Goal: Task Accomplishment & Management: Manage account settings

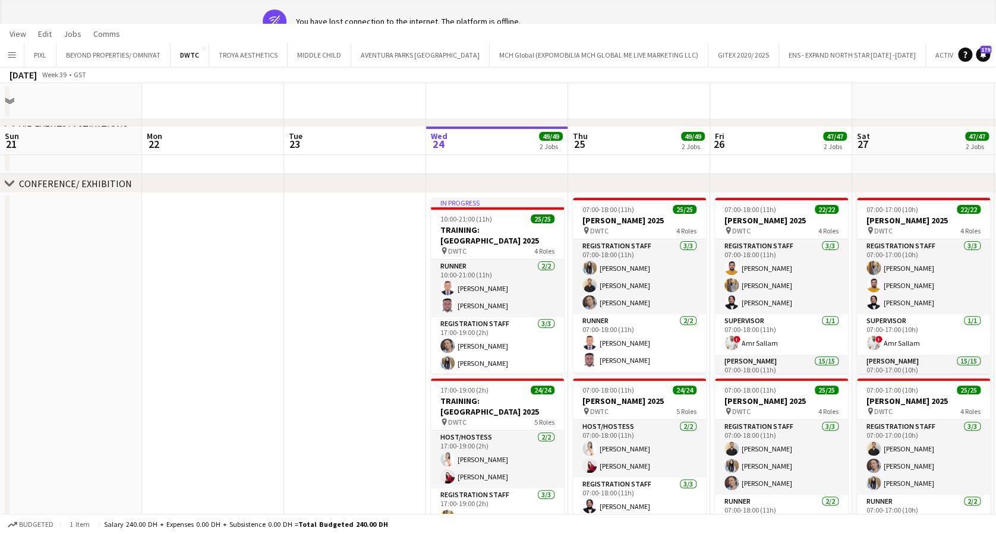
scroll to position [0, 284]
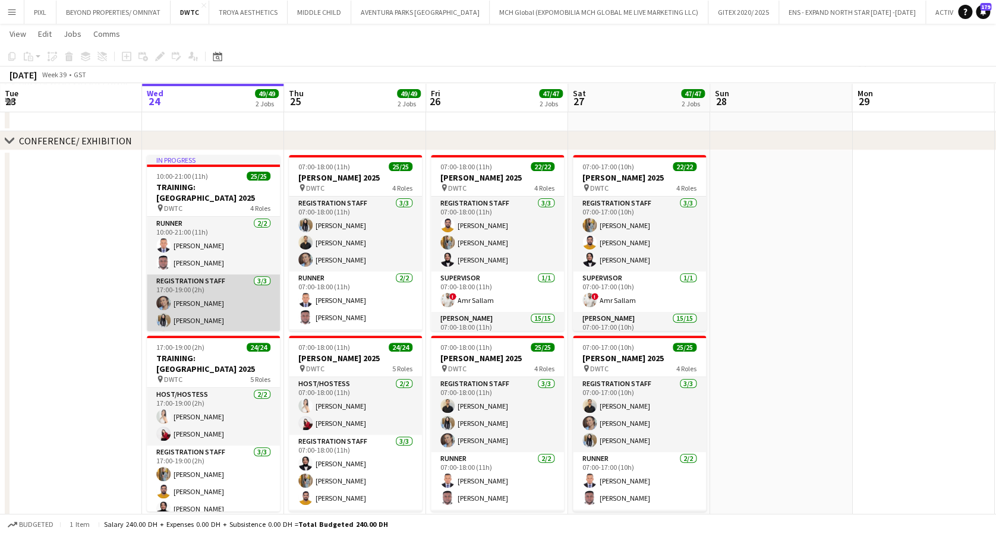
click at [203, 301] on app-card-role "Registration Staff 3/3 17:00-19:00 (2h) janet singh Aisha Inam Ahmad Nadeem" at bounding box center [213, 312] width 133 height 75
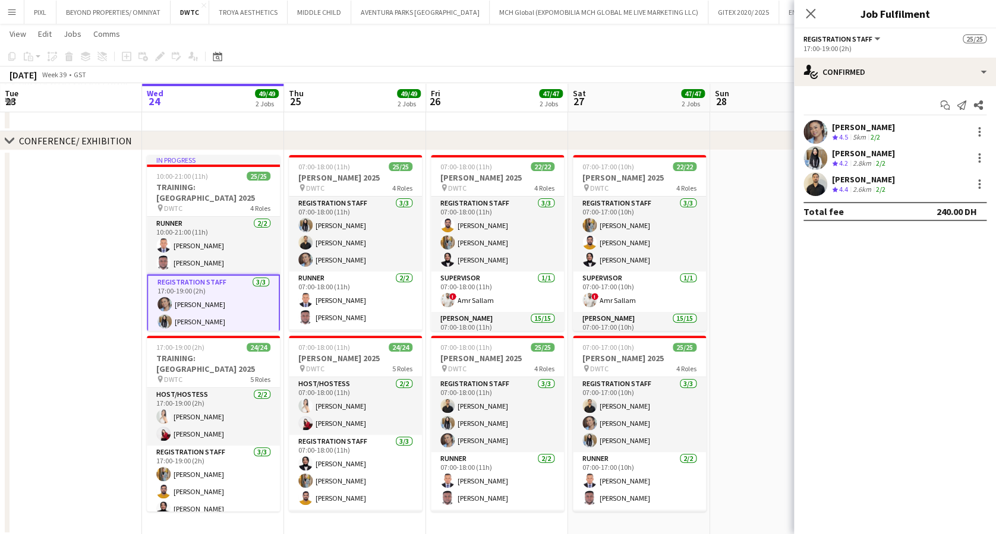
click at [881, 181] on div "Ahmad Nadeem" at bounding box center [863, 179] width 63 height 11
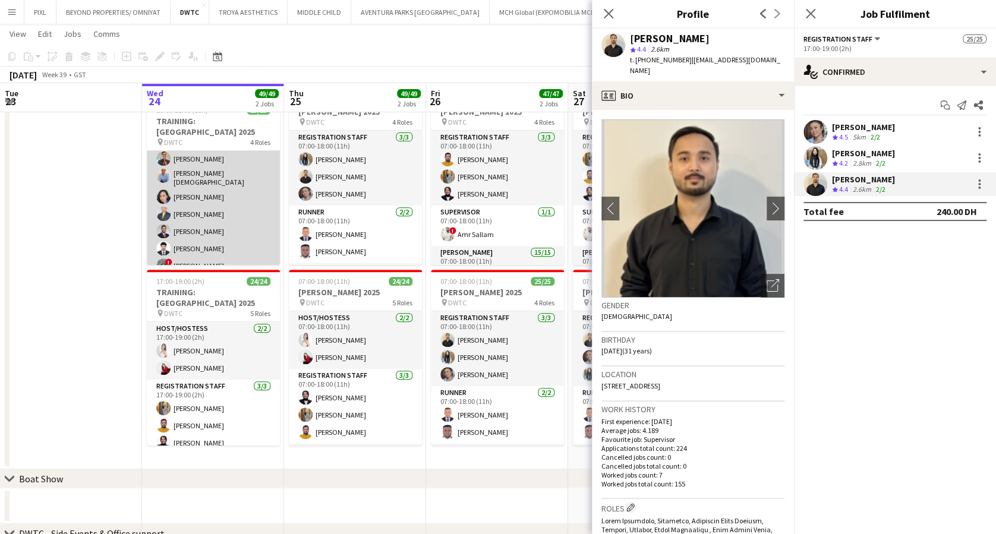
scroll to position [401, 0]
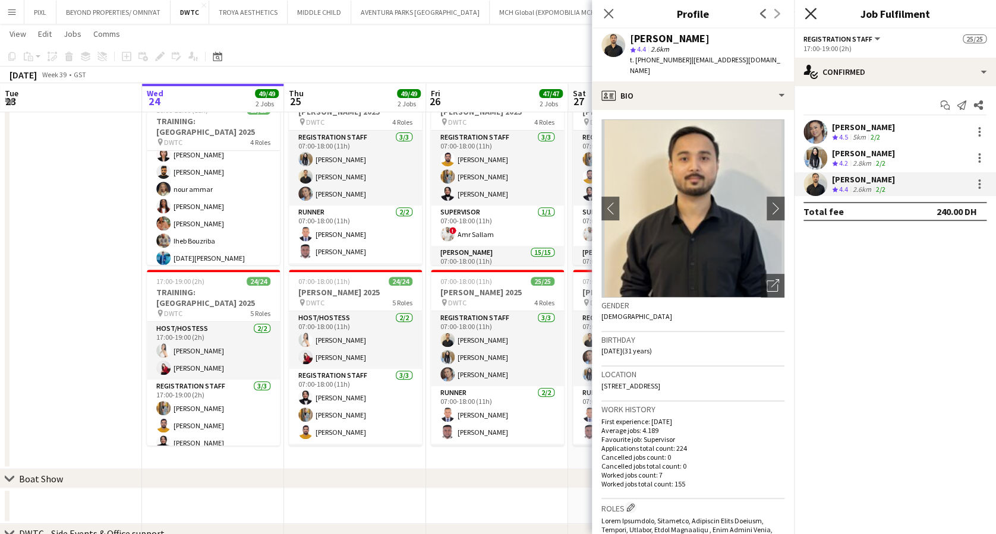
click at [808, 15] on icon "Close pop-in" at bounding box center [810, 13] width 11 height 11
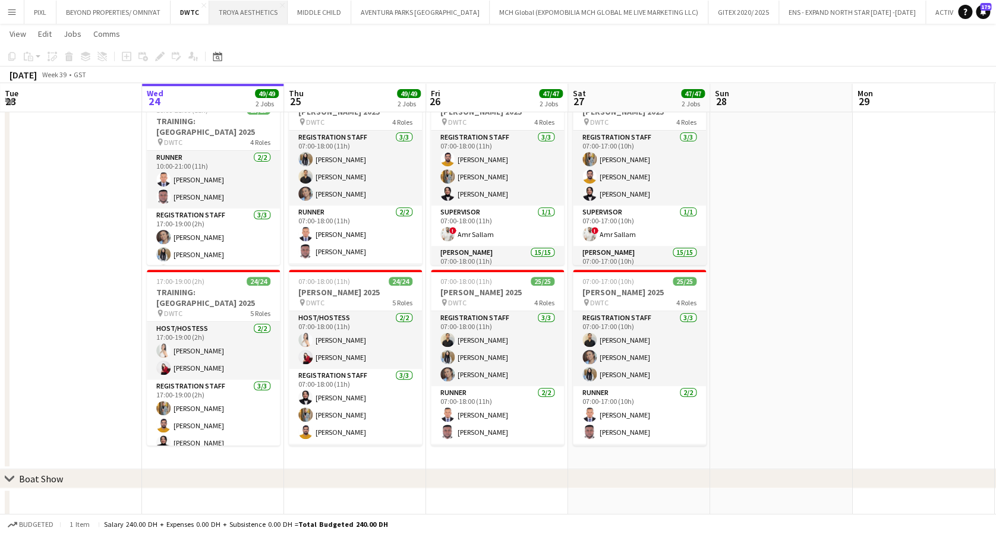
scroll to position [92, 0]
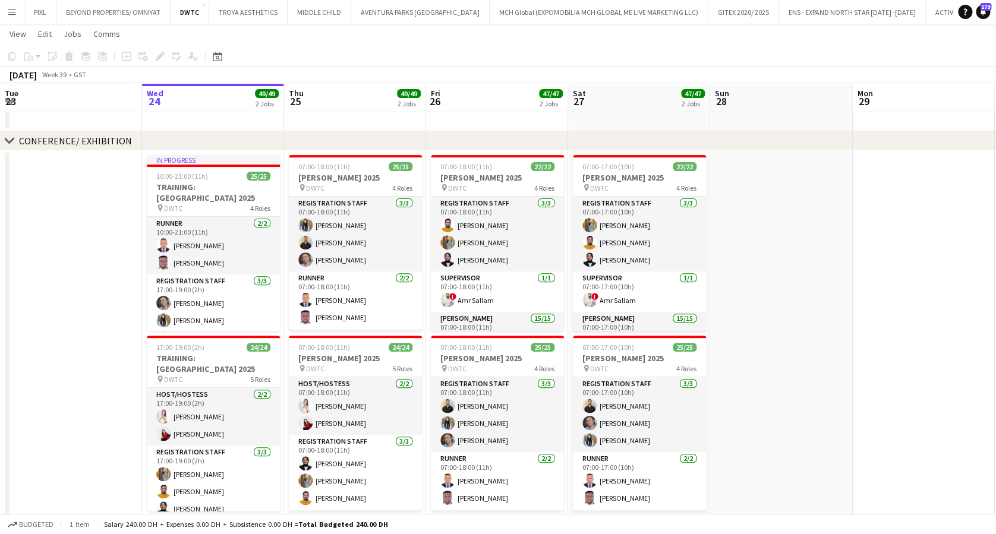
click at [5, 6] on button "Menu" at bounding box center [12, 12] width 24 height 24
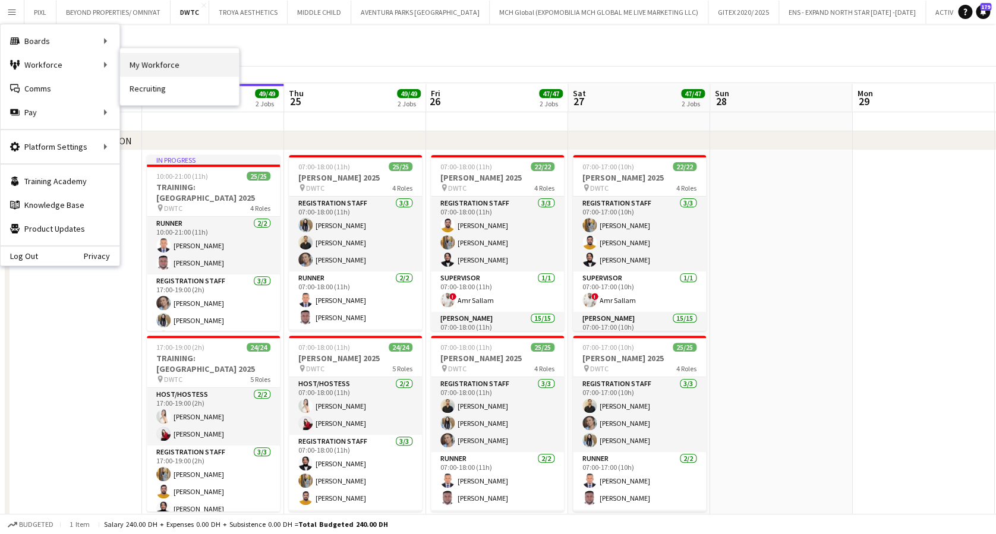
click at [185, 57] on link "My Workforce" at bounding box center [179, 65] width 119 height 24
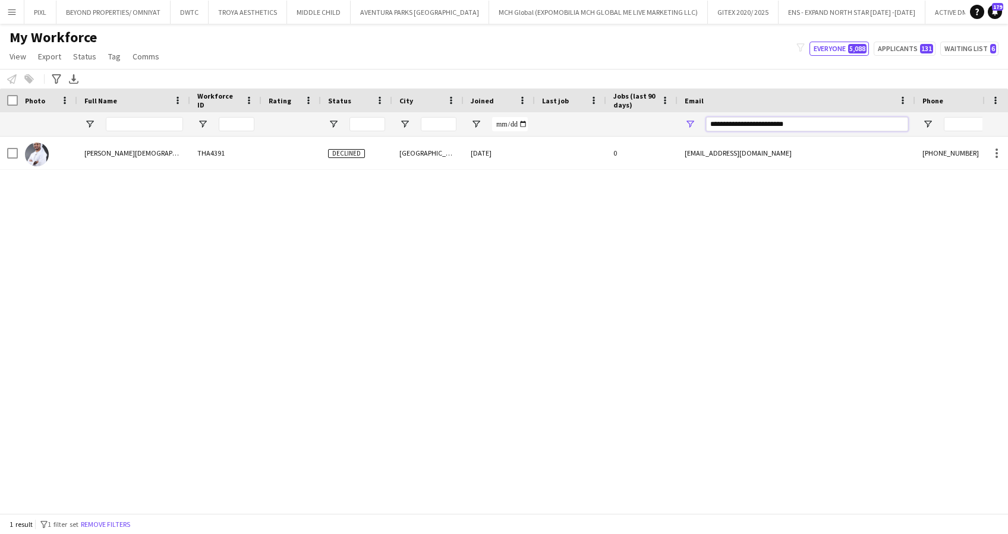
drag, startPoint x: 812, startPoint y: 124, endPoint x: 676, endPoint y: 124, distance: 135.5
click at [676, 123] on div at bounding box center [632, 124] width 1265 height 24
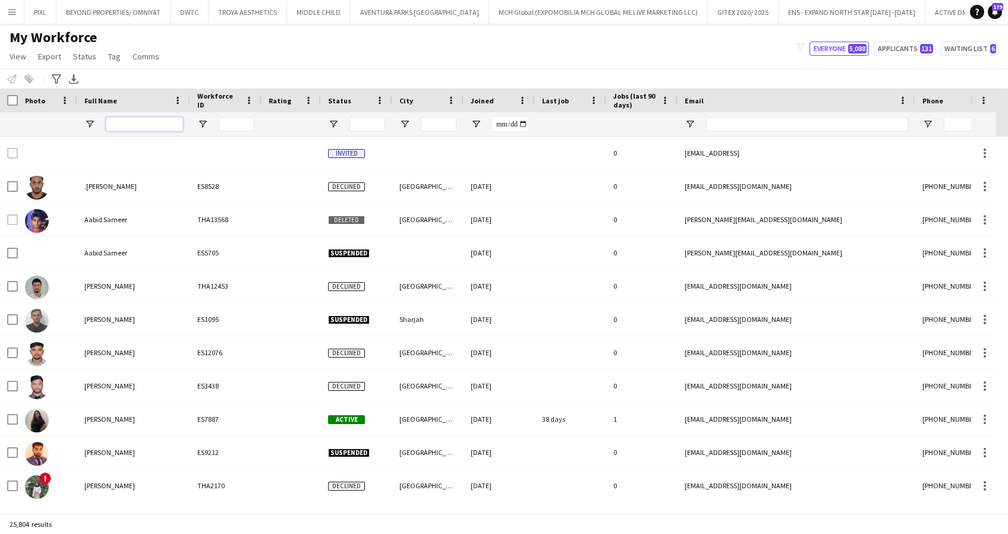
click at [140, 120] on input "Full Name Filter Input" at bounding box center [144, 124] width 77 height 14
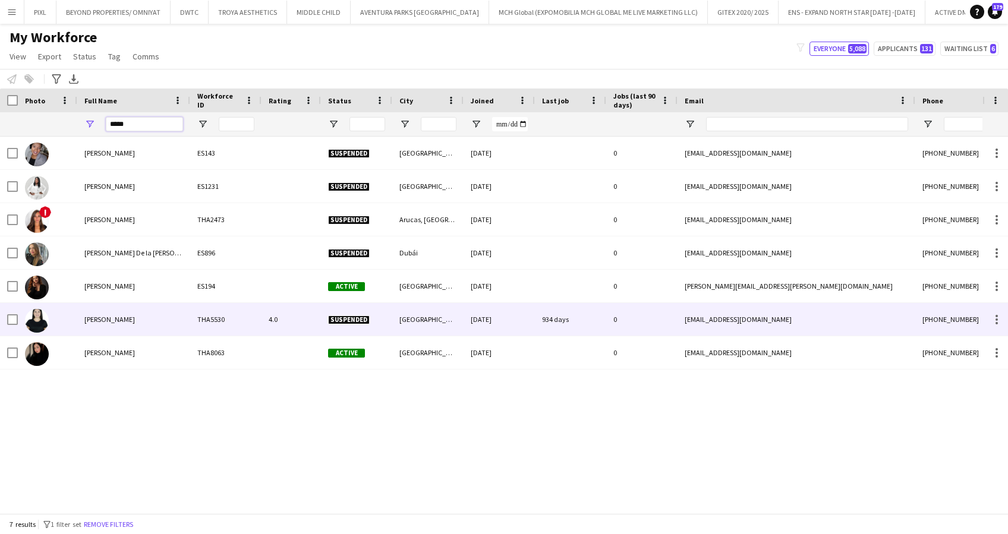
type input "*****"
click at [125, 318] on span "PAOLA PINILLA" at bounding box center [109, 319] width 51 height 9
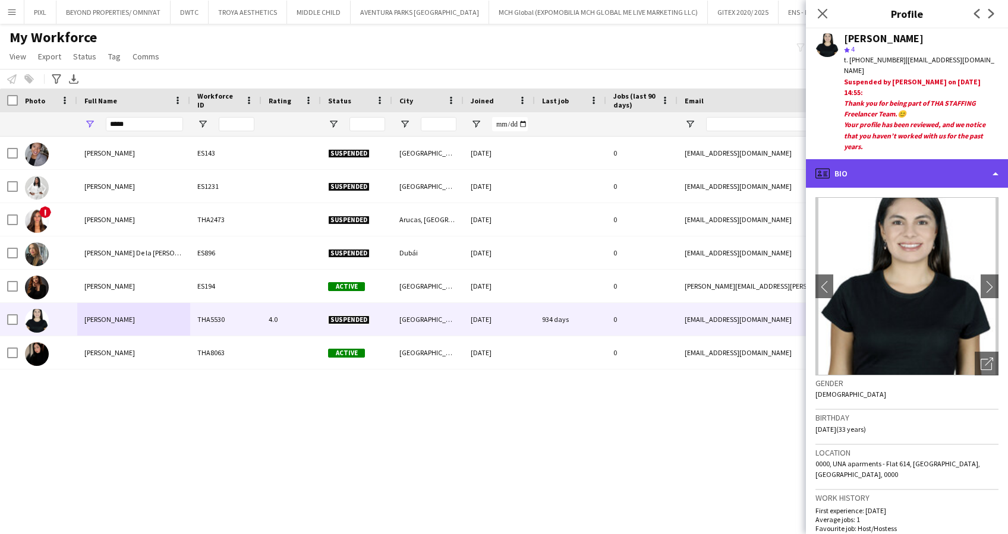
click at [901, 164] on div "profile Bio" at bounding box center [907, 173] width 202 height 29
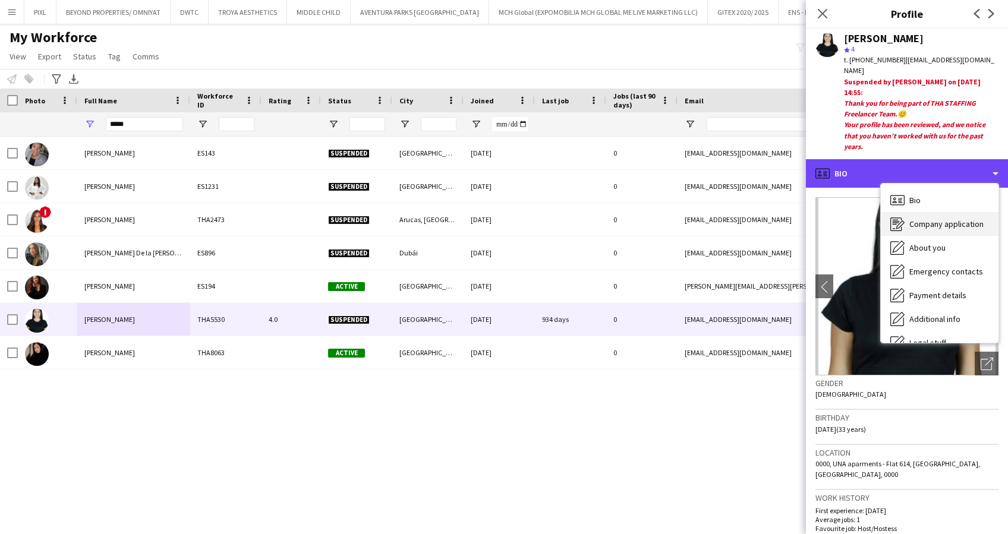
scroll to position [64, 0]
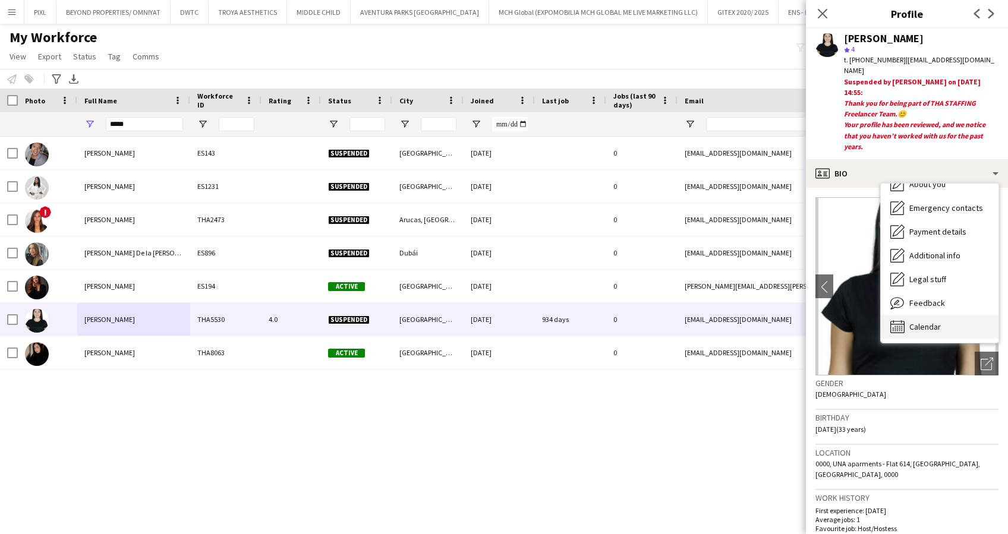
click at [938, 321] on span "Calendar" at bounding box center [924, 326] width 31 height 11
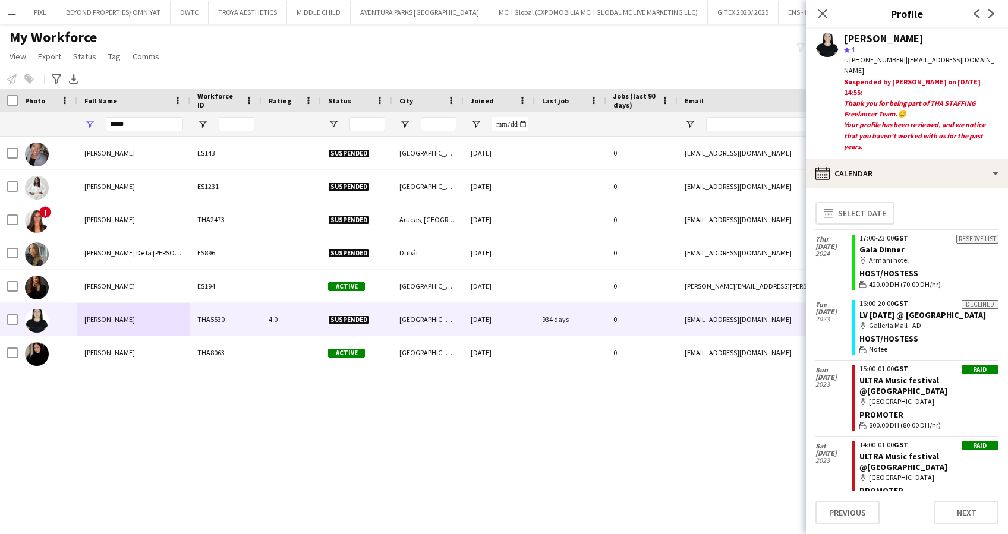
click at [317, 414] on div "Paola Benitez ES143 Suspended Dubai 14-10-2023 0 paito-1011@hotmail.com +971562…" at bounding box center [491, 319] width 982 height 365
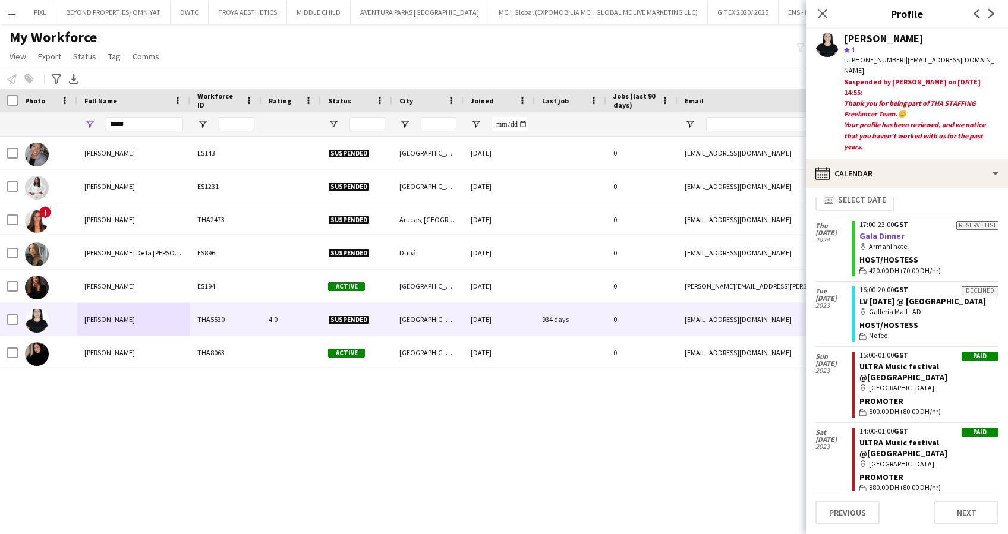
scroll to position [0, 0]
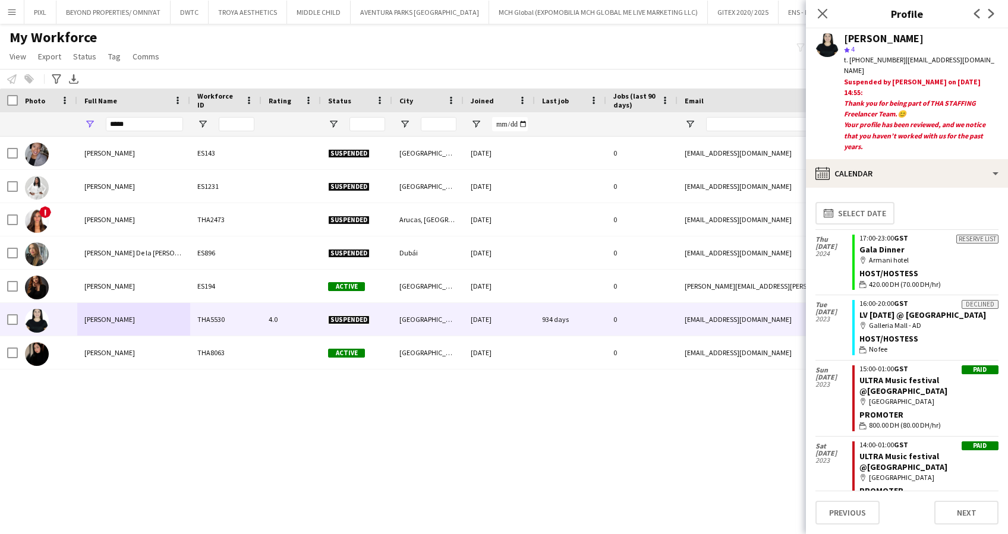
drag, startPoint x: 972, startPoint y: 58, endPoint x: 902, endPoint y: 61, distance: 70.2
drag, startPoint x: 902, startPoint y: 61, endPoint x: 920, endPoint y: 43, distance: 25.6
click at [920, 43] on div "PAOLA PINILLA" at bounding box center [921, 38] width 154 height 11
drag, startPoint x: 902, startPoint y: 58, endPoint x: 975, endPoint y: 55, distance: 72.5
drag, startPoint x: 975, startPoint y: 55, endPoint x: 955, endPoint y: 41, distance: 24.2
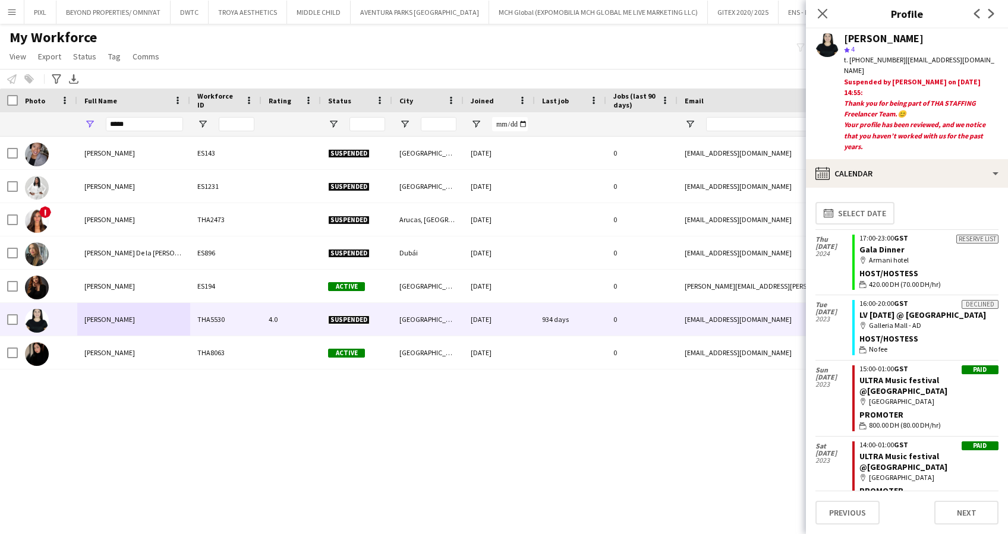
click at [955, 41] on div "PAOLA PINILLA" at bounding box center [921, 38] width 154 height 11
drag, startPoint x: 974, startPoint y: 59, endPoint x: 903, endPoint y: 59, distance: 70.7
click at [903, 59] on span "| paopinillaz@gmail.com" at bounding box center [919, 65] width 150 height 20
copy span "paopinillaz@gmail.com"
click at [10, 12] on app-icon "Menu" at bounding box center [12, 12] width 10 height 10
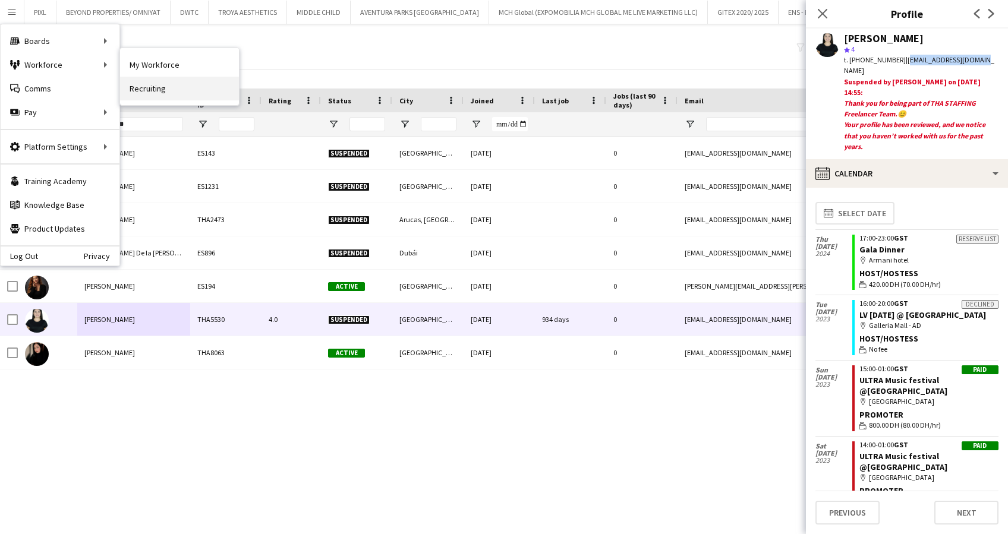
click at [154, 83] on link "Recruiting" at bounding box center [179, 89] width 119 height 24
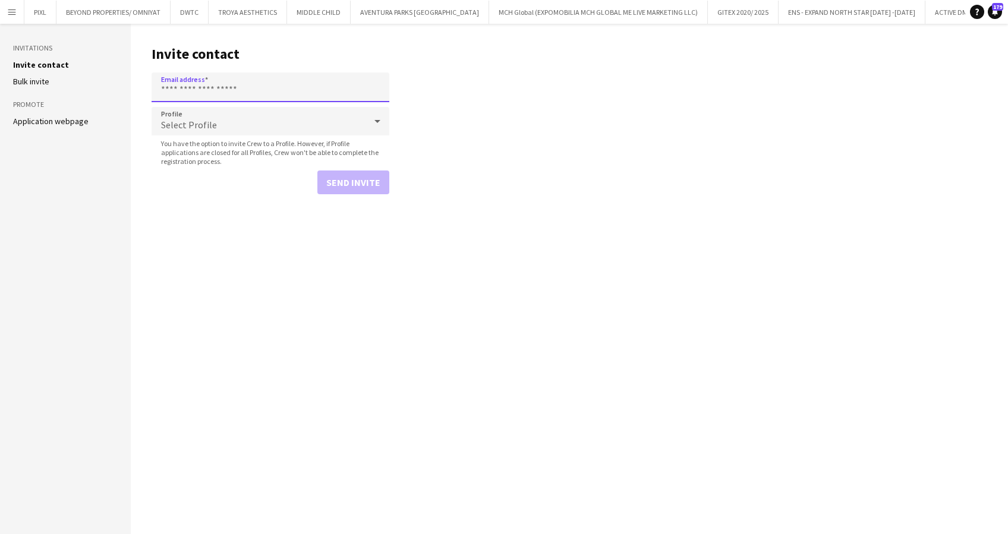
click at [176, 90] on input "Email address" at bounding box center [271, 87] width 238 height 30
paste input "**********"
type input "**********"
click at [336, 122] on div "Select Profile" at bounding box center [259, 121] width 214 height 29
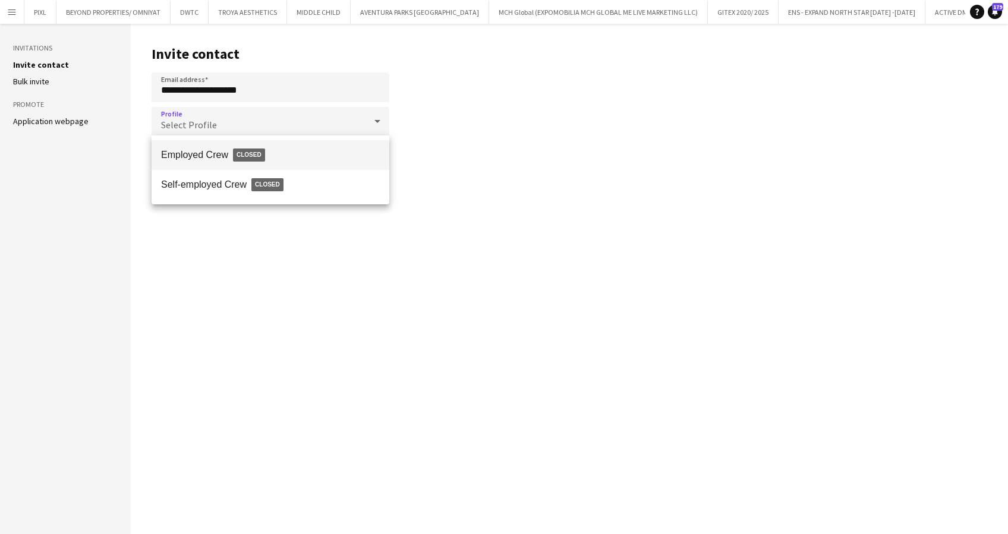
click at [274, 119] on div at bounding box center [504, 267] width 1008 height 534
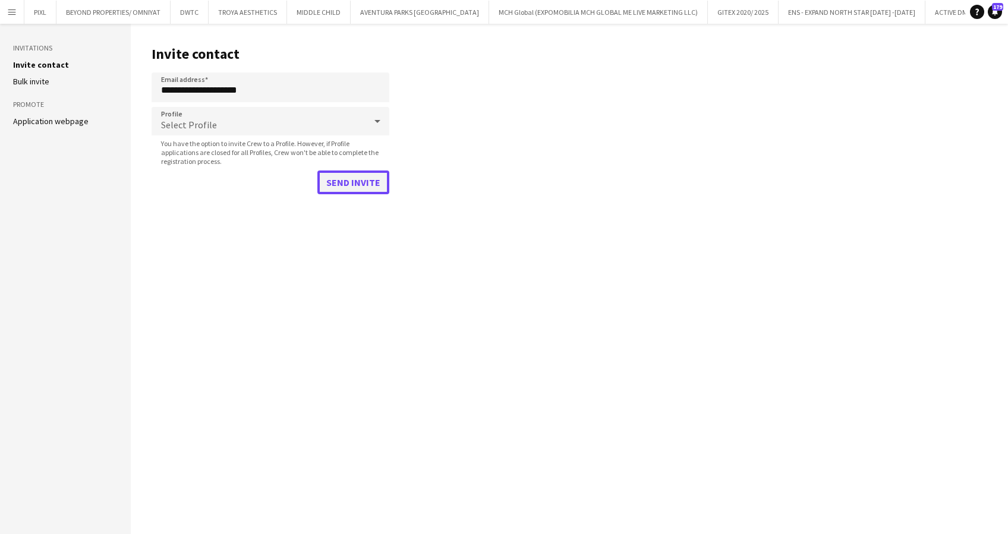
click at [367, 182] on button "Send invite" at bounding box center [353, 183] width 72 height 24
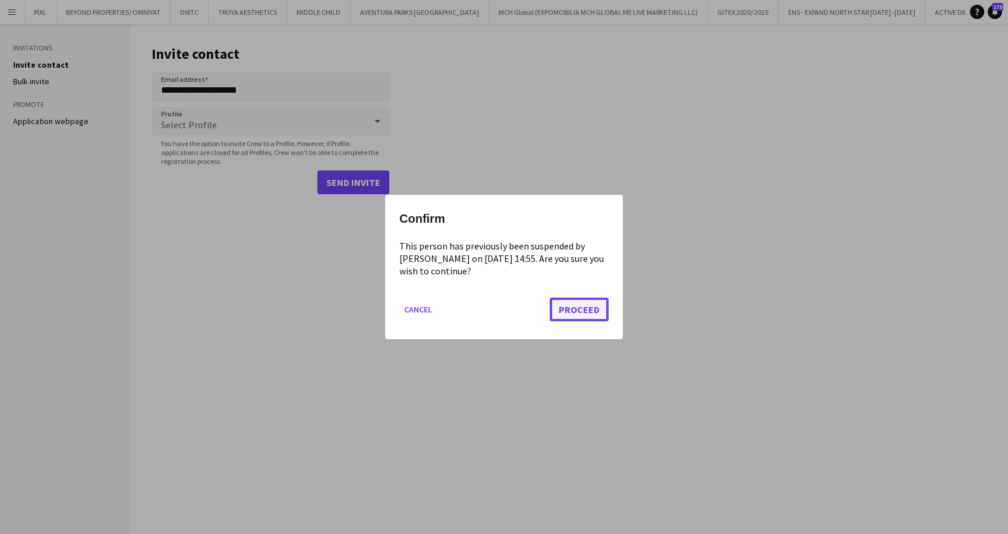
click at [572, 304] on button "Proceed" at bounding box center [579, 310] width 59 height 24
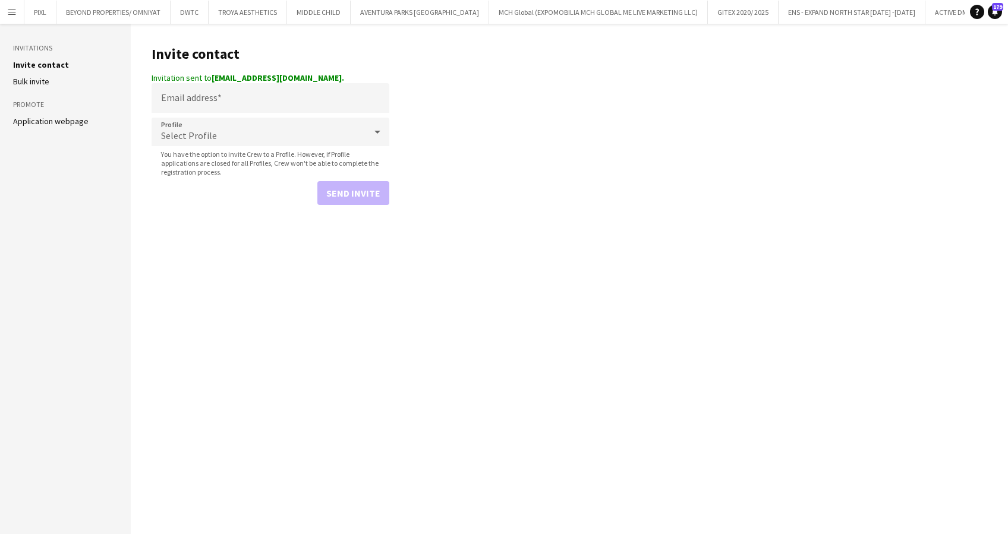
click at [9, 10] on app-icon "Menu" at bounding box center [12, 12] width 10 height 10
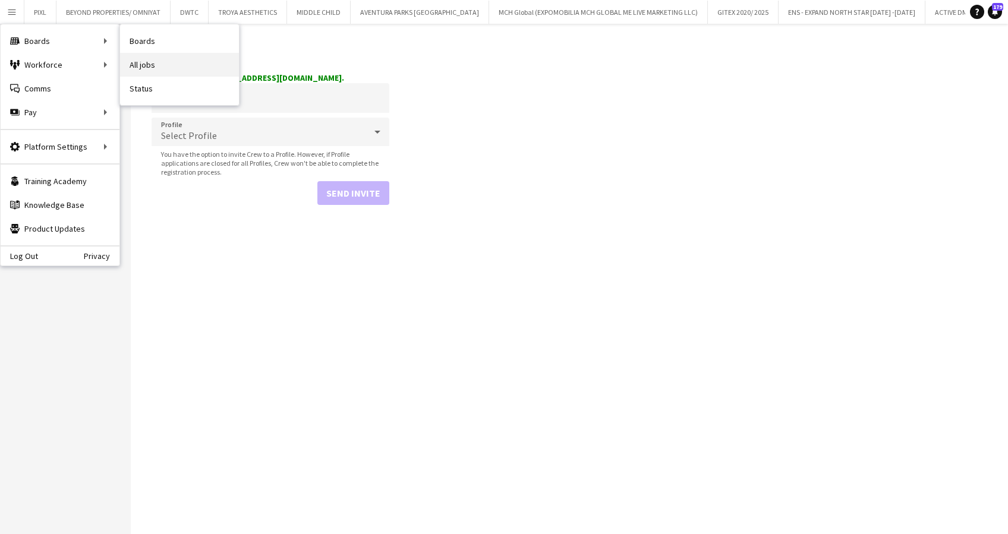
click at [136, 61] on link "All jobs" at bounding box center [179, 65] width 119 height 24
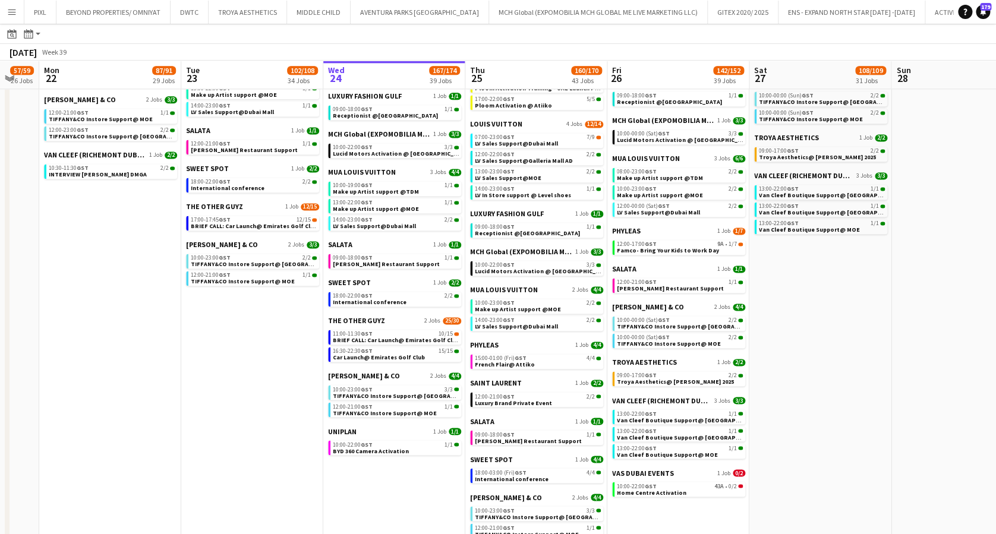
scroll to position [0, 370]
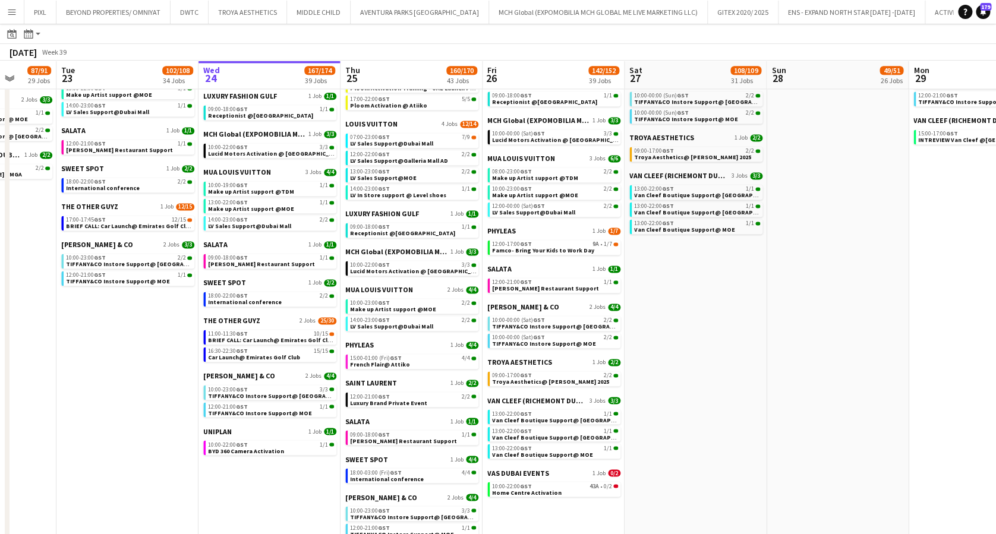
drag, startPoint x: 141, startPoint y: 331, endPoint x: 198, endPoint y: 334, distance: 56.5
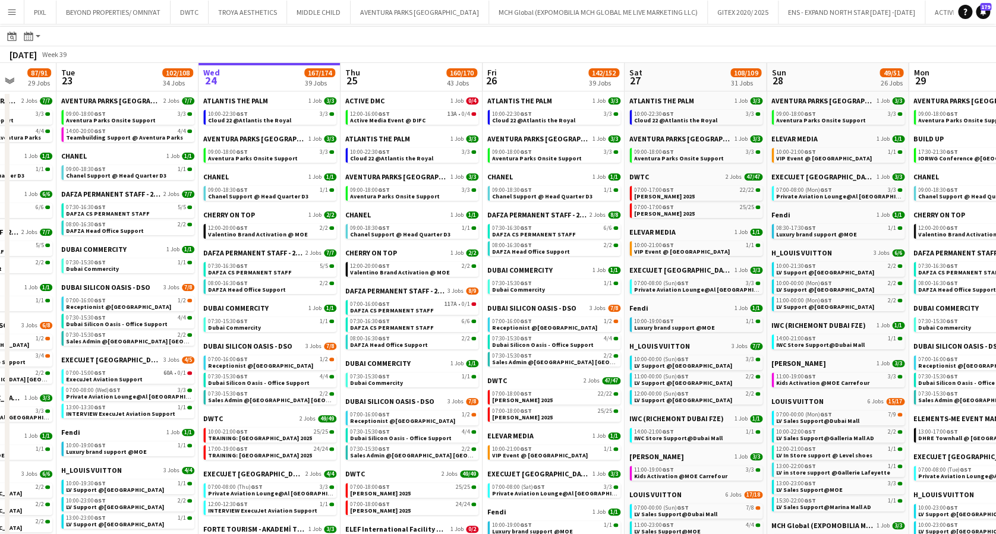
scroll to position [0, 0]
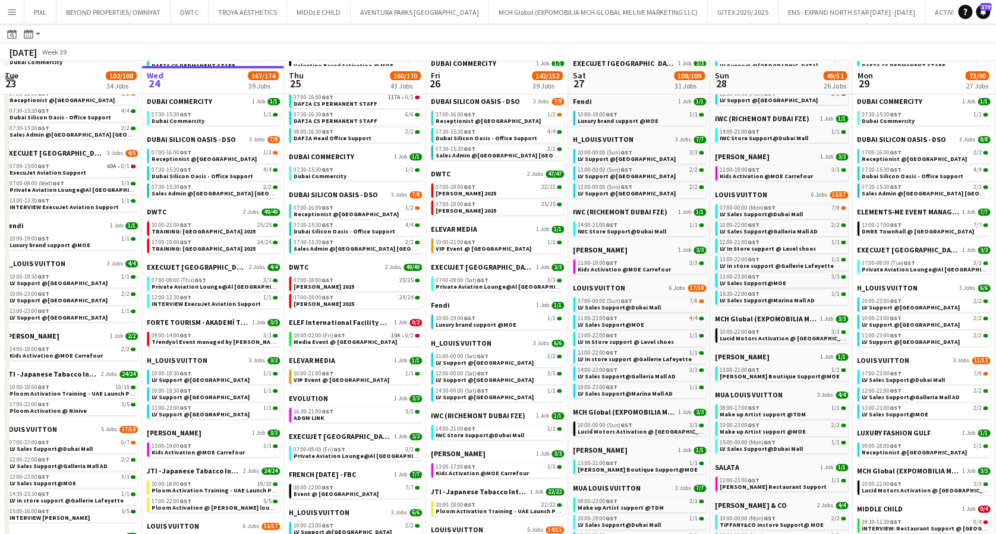
scroll to position [317, 0]
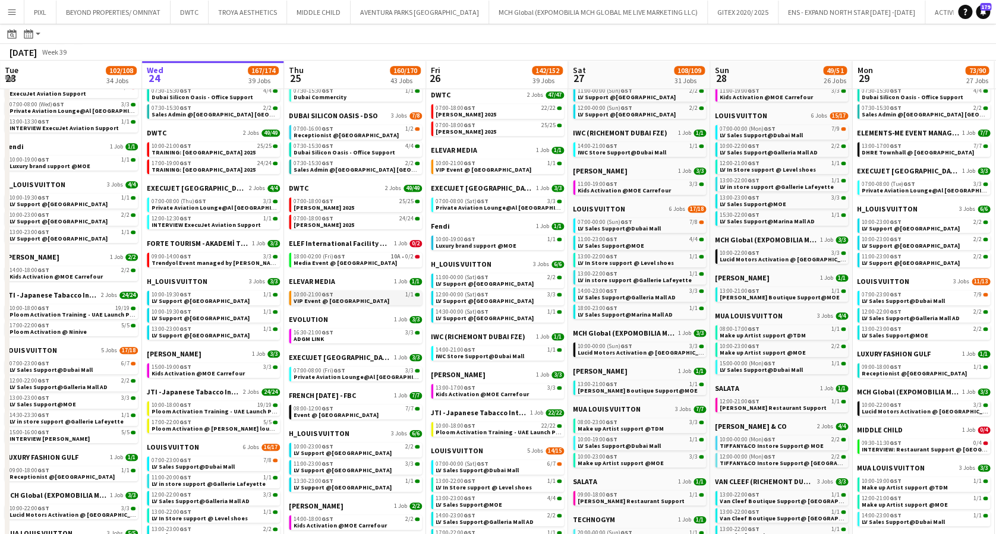
click at [360, 295] on div "10:00-21:00 GST 1/1" at bounding box center [357, 295] width 126 height 6
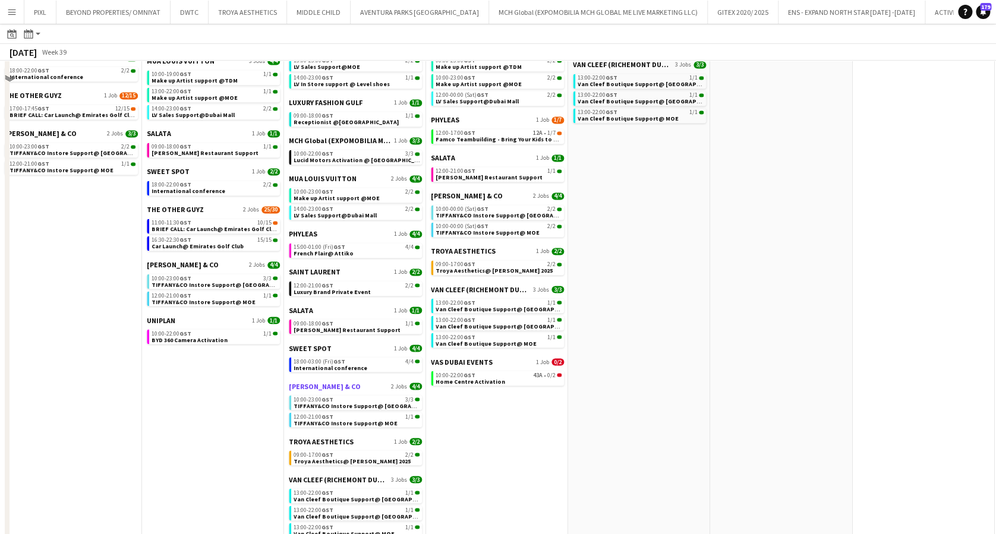
scroll to position [824, 0]
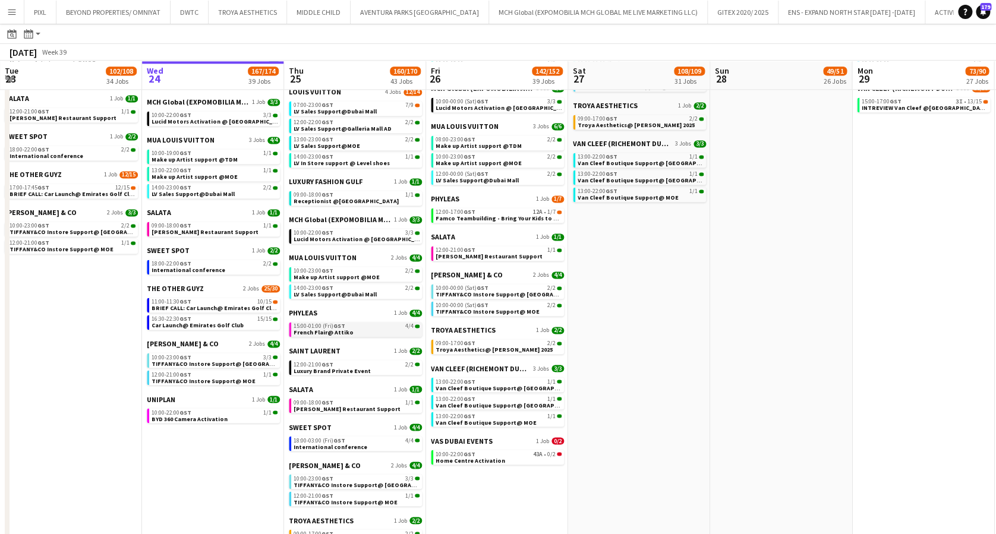
click at [372, 328] on link "15:00-01:00 (Fri) GST 4/4 French Flair@ Attiko" at bounding box center [357, 329] width 126 height 14
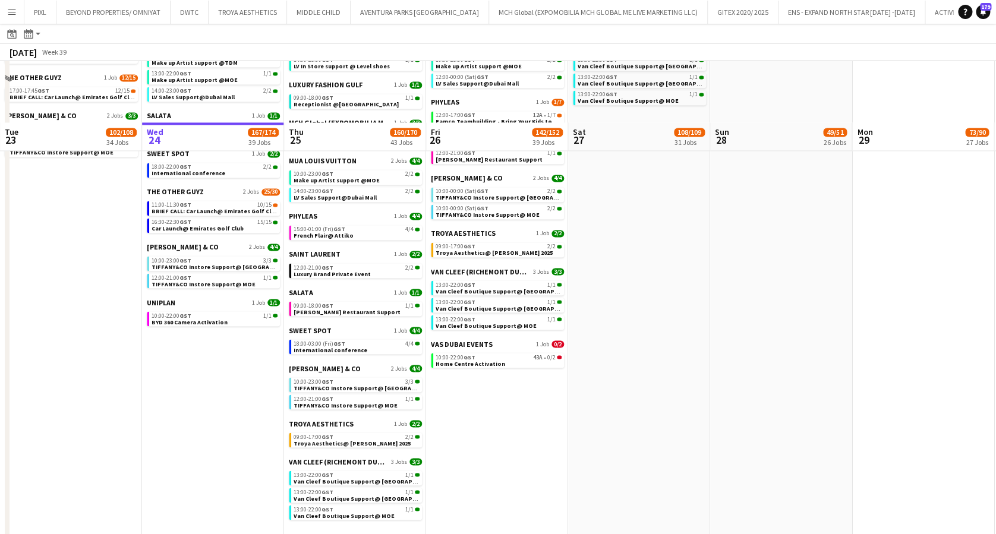
scroll to position [507, 0]
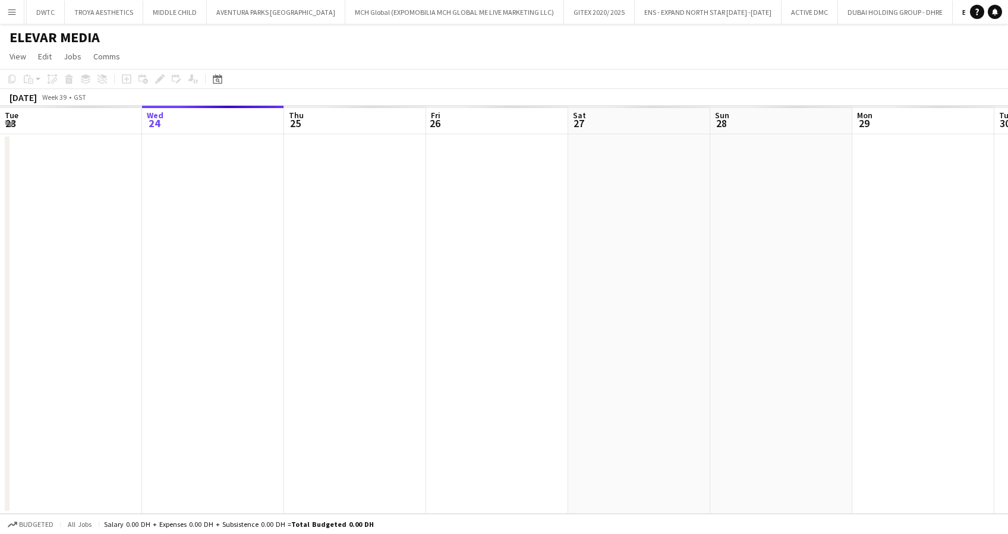
scroll to position [0, 409]
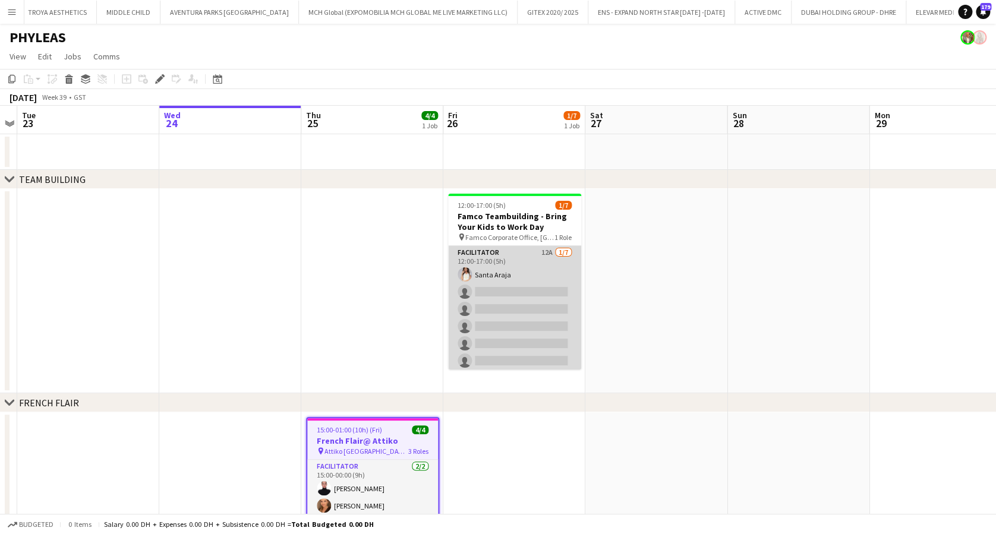
click at [525, 300] on app-card-role "Facilitator 12A 1/7 12:00-17:00 (5h) Santa Araja single-neutral-actions single-…" at bounding box center [514, 318] width 133 height 144
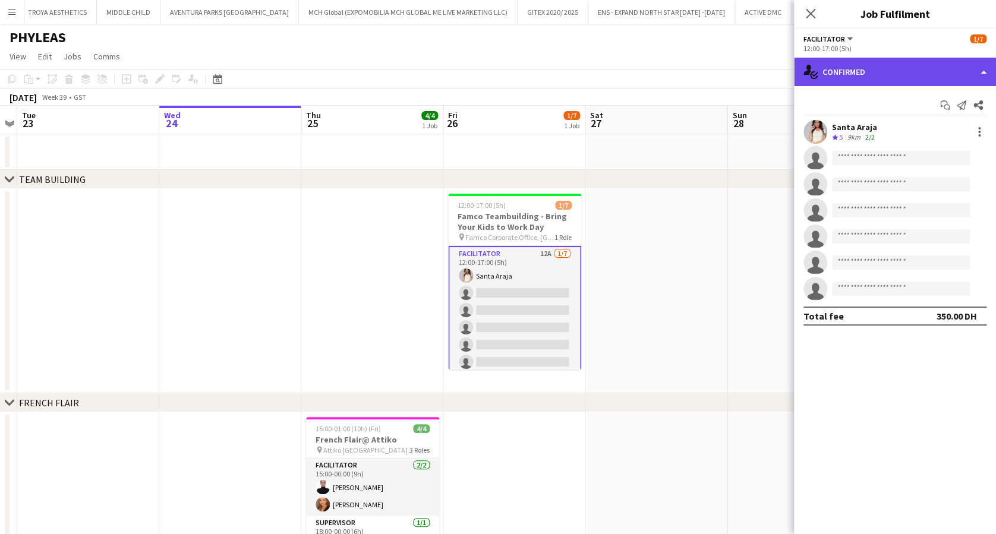
click at [856, 71] on div "single-neutral-actions-check-2 Confirmed" at bounding box center [895, 72] width 202 height 29
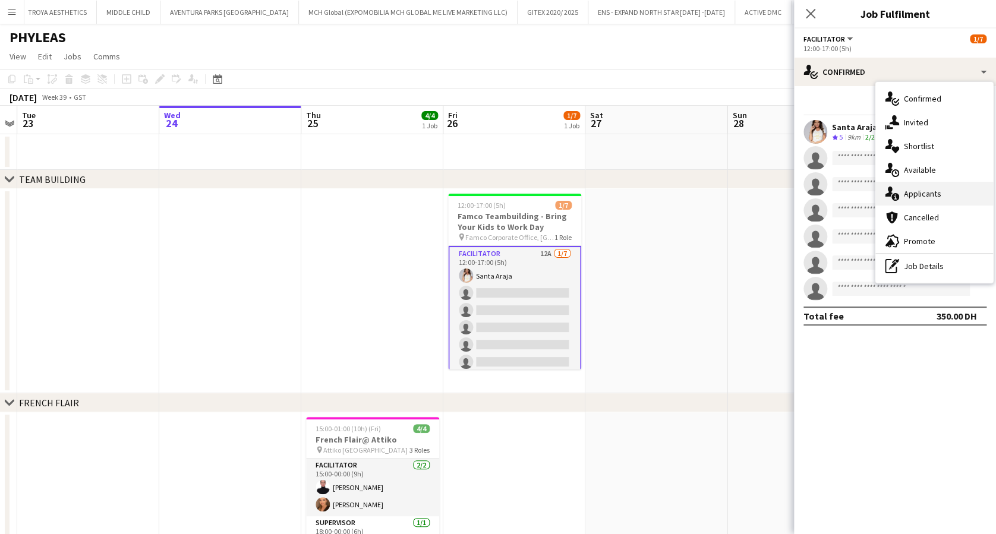
click at [925, 198] on span "Applicants" at bounding box center [922, 193] width 37 height 11
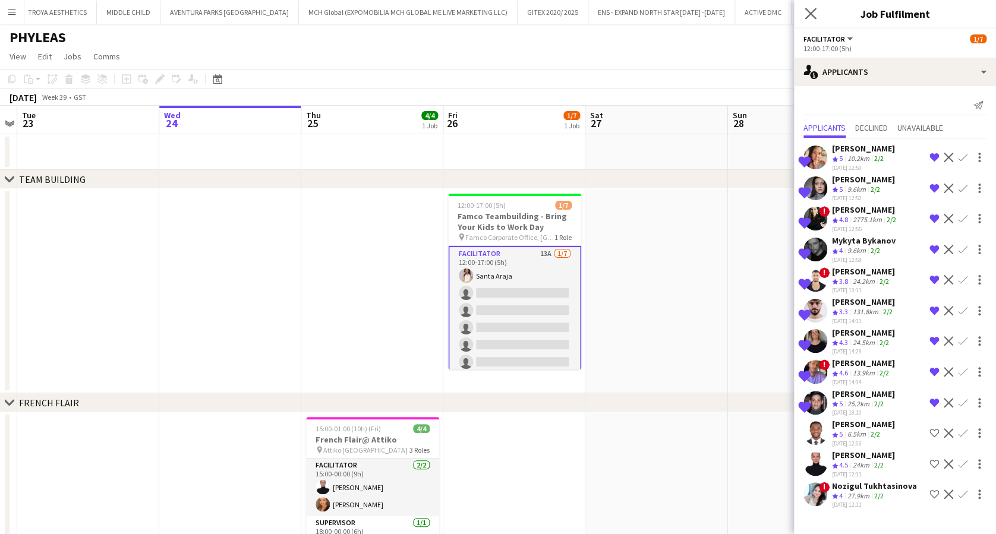
click at [817, 17] on app-icon "Close pop-in" at bounding box center [810, 13] width 17 height 17
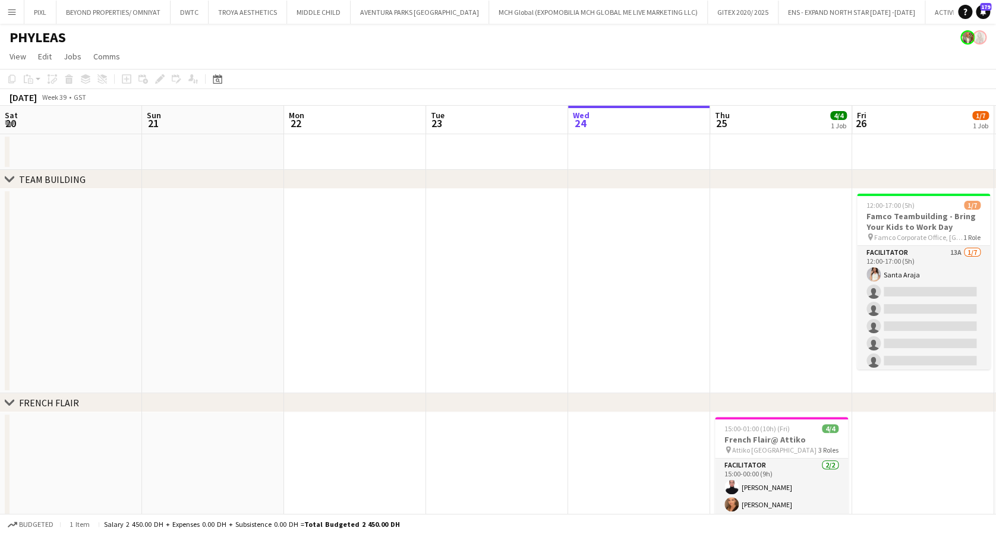
scroll to position [0, 409]
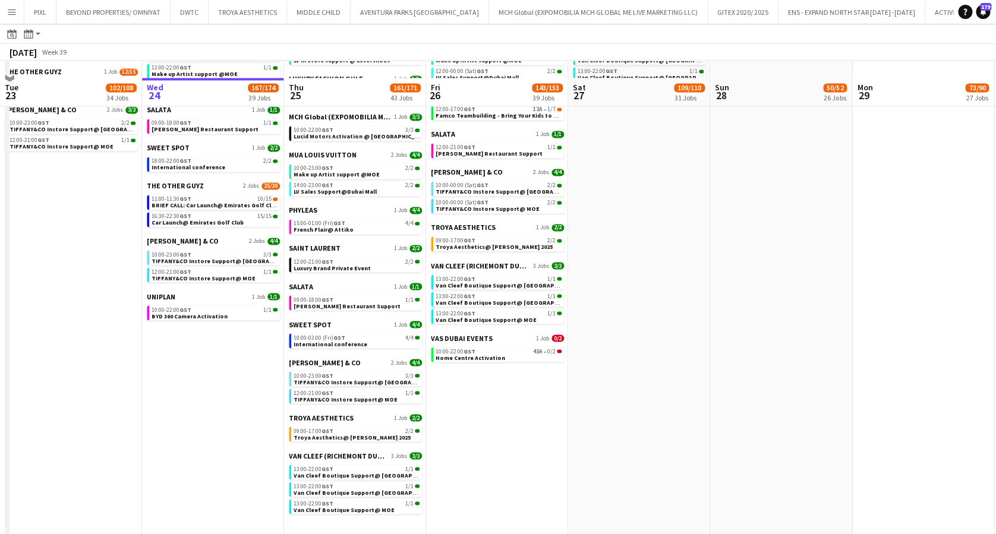
scroll to position [951, 0]
